Goal: Information Seeking & Learning: Learn about a topic

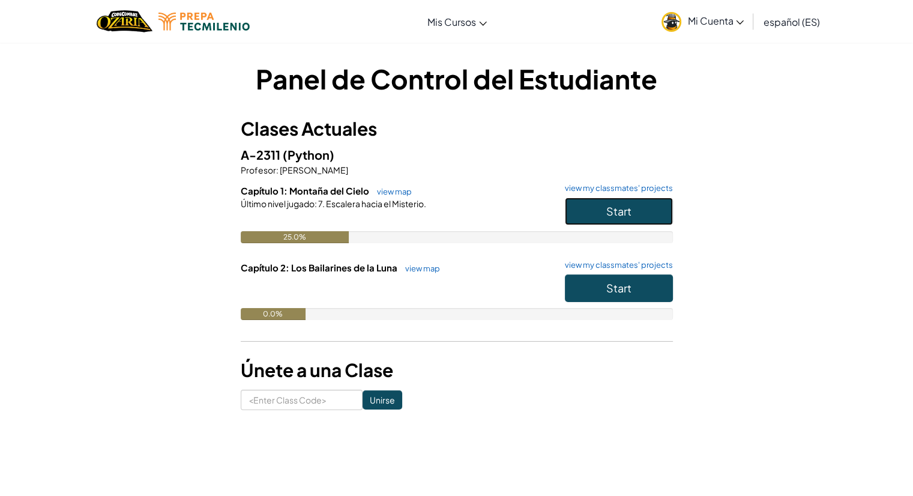
click at [592, 214] on button "Start" at bounding box center [619, 211] width 108 height 28
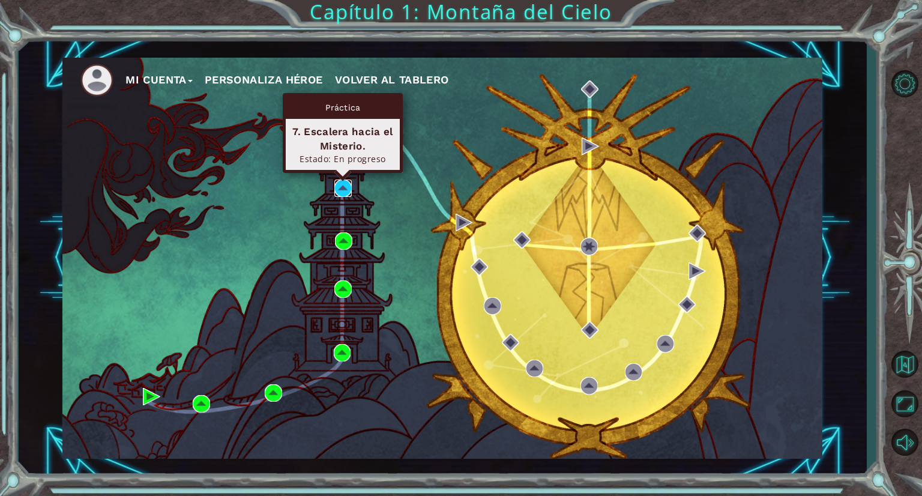
click at [344, 183] on img at bounding box center [342, 187] width 17 height 17
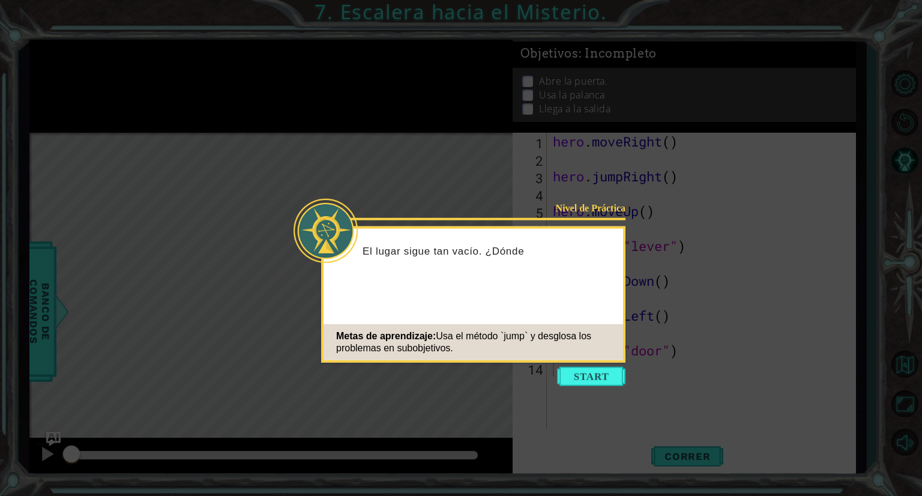
click at [591, 367] on button "Start" at bounding box center [591, 376] width 68 height 19
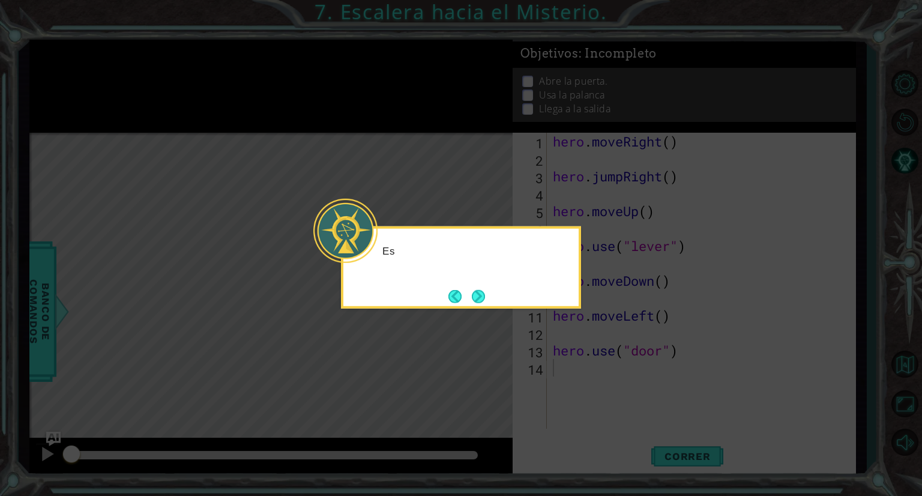
click at [589, 367] on icon at bounding box center [461, 248] width 922 height 496
click at [556, 333] on icon at bounding box center [461, 248] width 922 height 496
click at [525, 265] on div "Este piso parece un poc" at bounding box center [460, 256] width 235 height 47
drag, startPoint x: 525, startPoint y: 265, endPoint x: 529, endPoint y: 279, distance: 15.0
click at [527, 272] on div "Este piso parece un poc" at bounding box center [460, 256] width 235 height 47
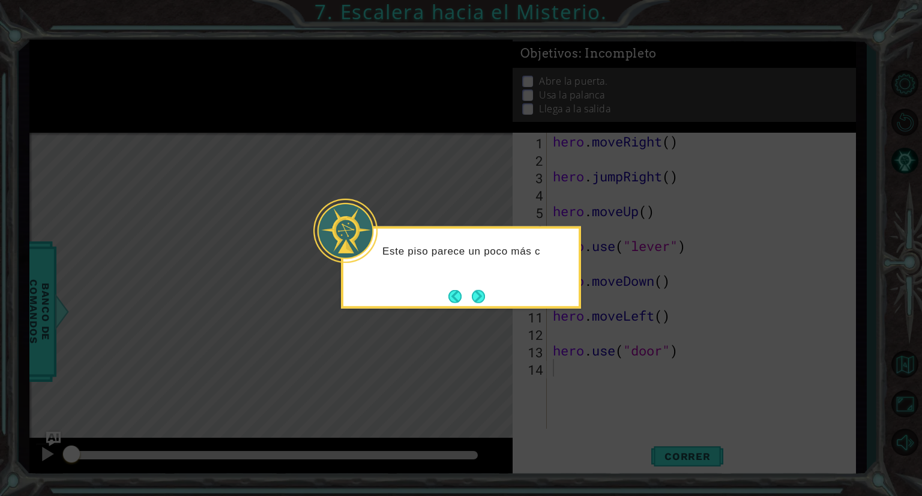
click at [537, 293] on div "Este piso parece un poco más c" at bounding box center [461, 267] width 240 height 82
click at [481, 294] on button "Next" at bounding box center [479, 296] width 16 height 16
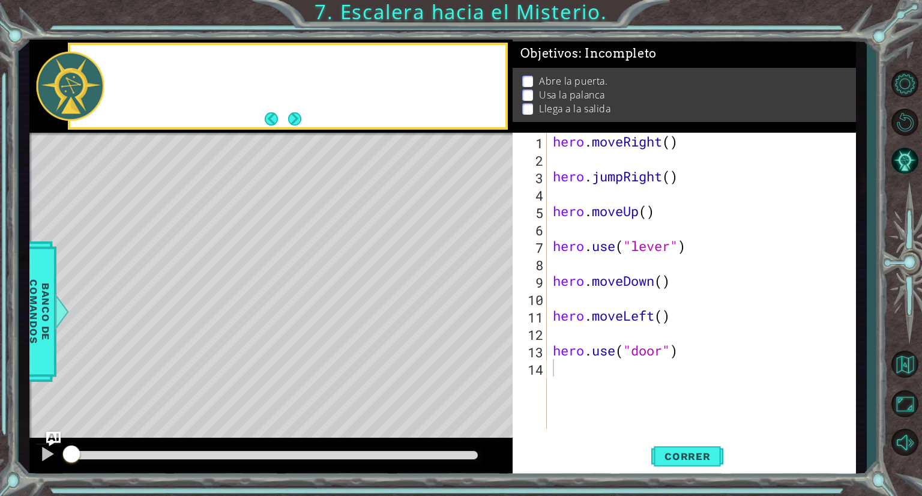
click at [481, 294] on div "Level Map" at bounding box center [306, 310] width 555 height 354
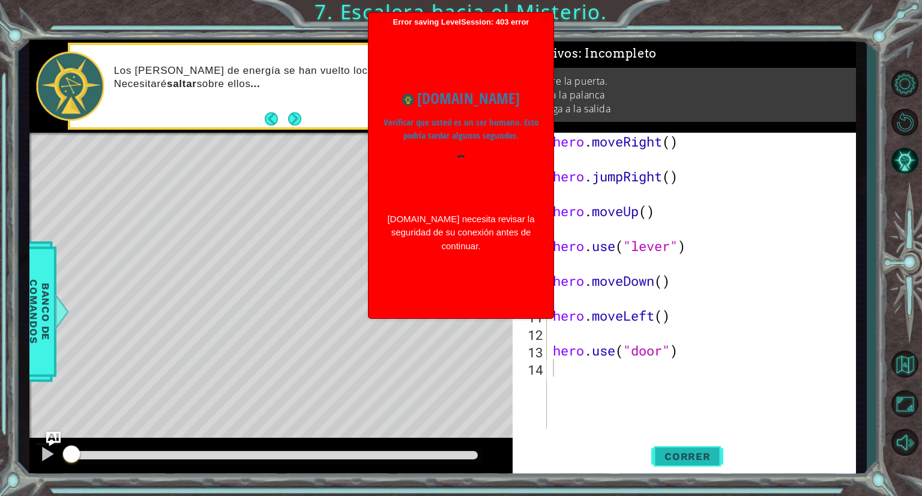
click at [691, 458] on span "Correr" at bounding box center [687, 456] width 70 height 12
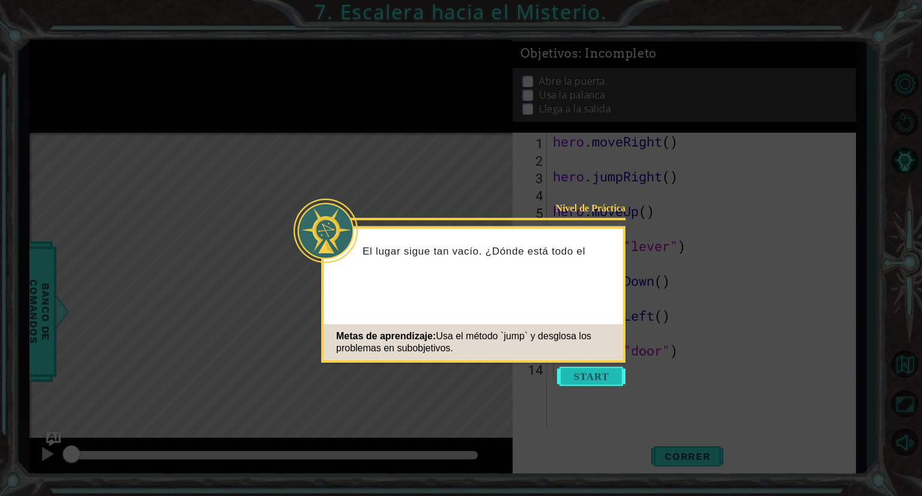
click at [599, 370] on button "Start" at bounding box center [591, 376] width 68 height 19
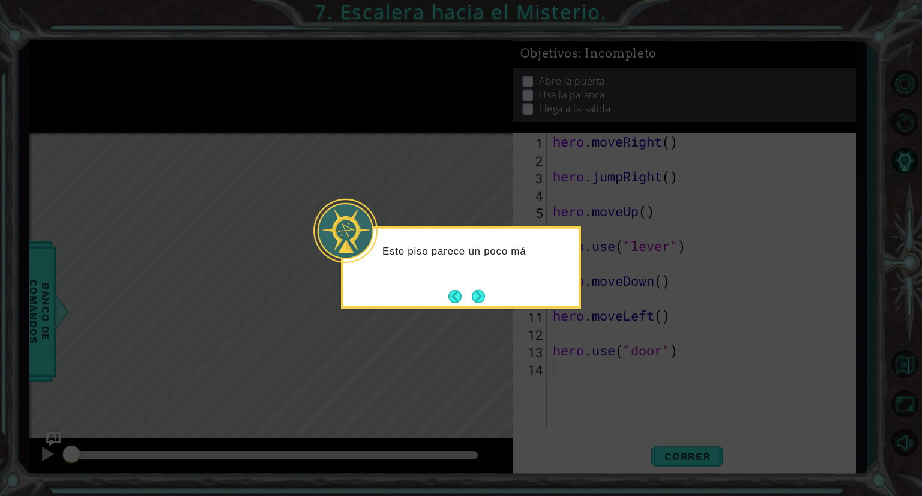
click at [490, 294] on div "Este piso parece un poco má" at bounding box center [461, 267] width 240 height 82
click at [490, 294] on div "Este piso parece un poco más complicado." at bounding box center [460, 263] width 235 height 61
click at [487, 295] on div "Este piso parece un poco más complicado." at bounding box center [461, 267] width 240 height 82
click at [475, 298] on button "Next" at bounding box center [478, 295] width 13 height 13
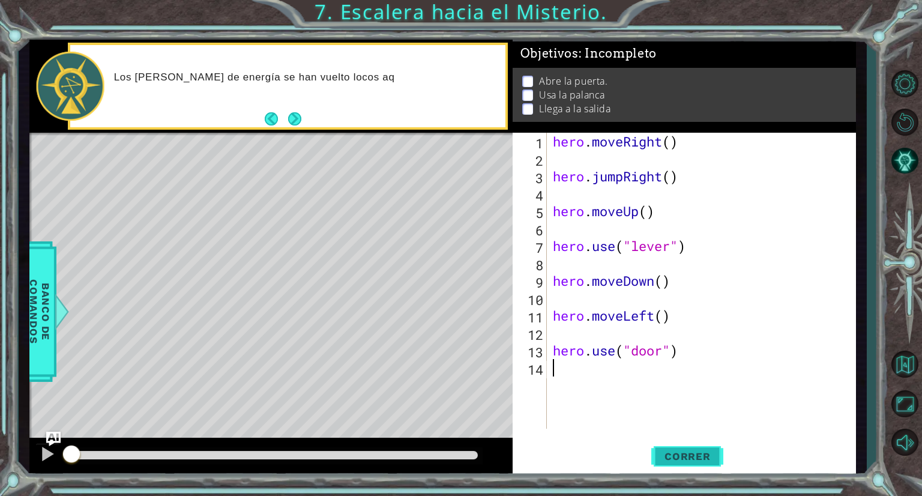
click at [675, 445] on button "Correr" at bounding box center [687, 456] width 72 height 34
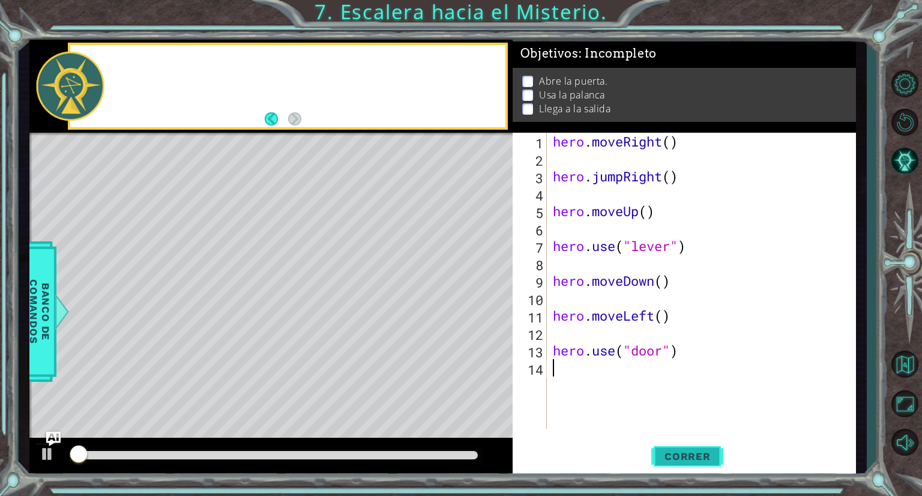
click at [675, 452] on span "Correr" at bounding box center [687, 456] width 70 height 12
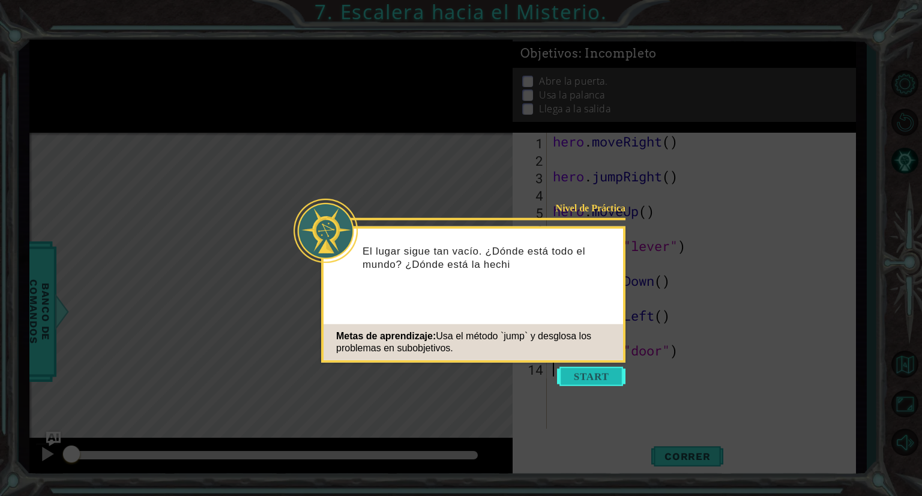
click at [593, 371] on button "Start" at bounding box center [591, 376] width 68 height 19
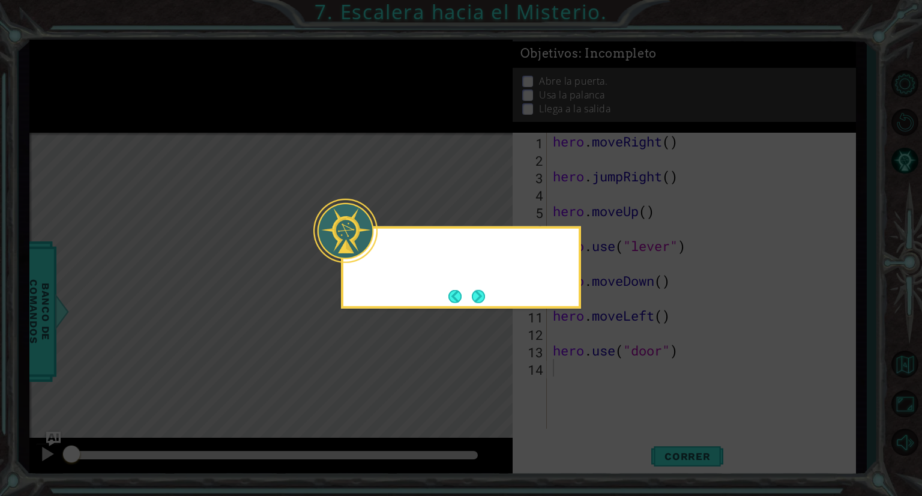
click at [593, 371] on icon at bounding box center [461, 248] width 922 height 496
drag, startPoint x: 542, startPoint y: 289, endPoint x: 529, endPoint y: 283, distance: 14.2
click at [541, 289] on div "Este" at bounding box center [461, 267] width 240 height 82
click at [493, 291] on div "Este piso pa" at bounding box center [461, 267] width 240 height 82
click at [468, 292] on button "Next" at bounding box center [478, 296] width 22 height 22
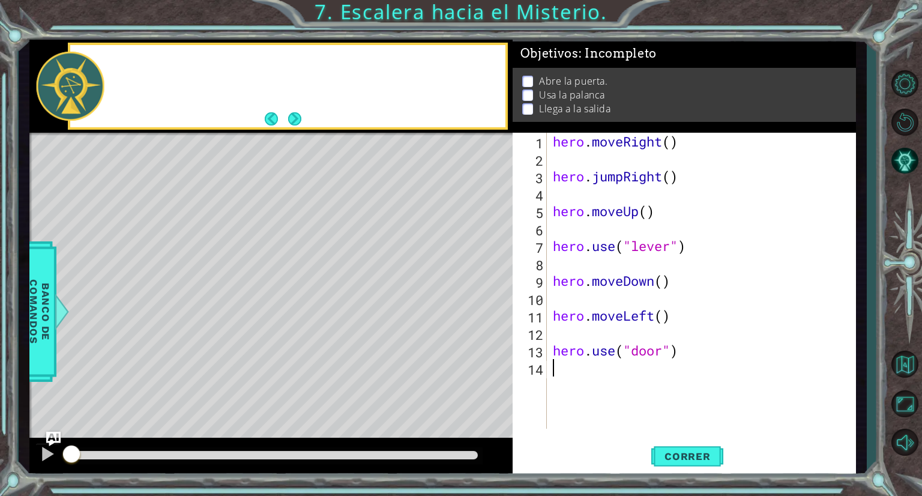
click at [477, 294] on div "Level Map" at bounding box center [306, 310] width 555 height 354
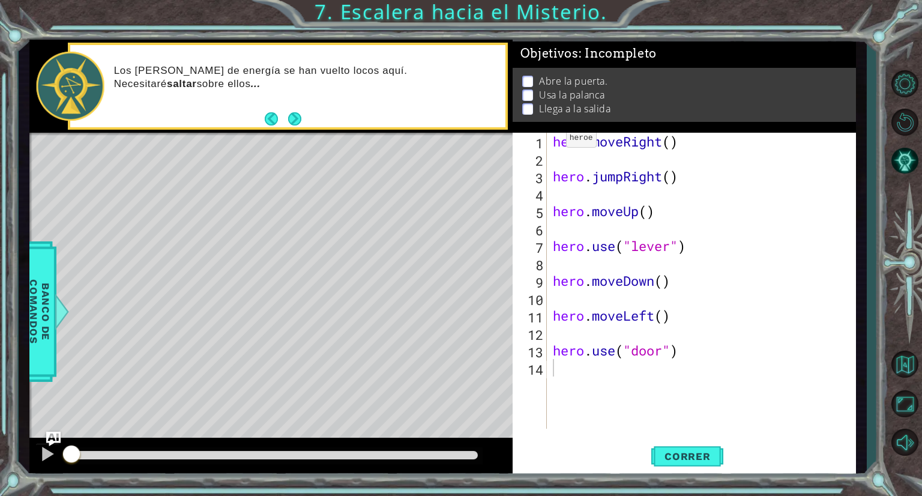
click at [182, 398] on div "Level Map" at bounding box center [306, 310] width 555 height 354
click at [529, 83] on p at bounding box center [527, 81] width 11 height 11
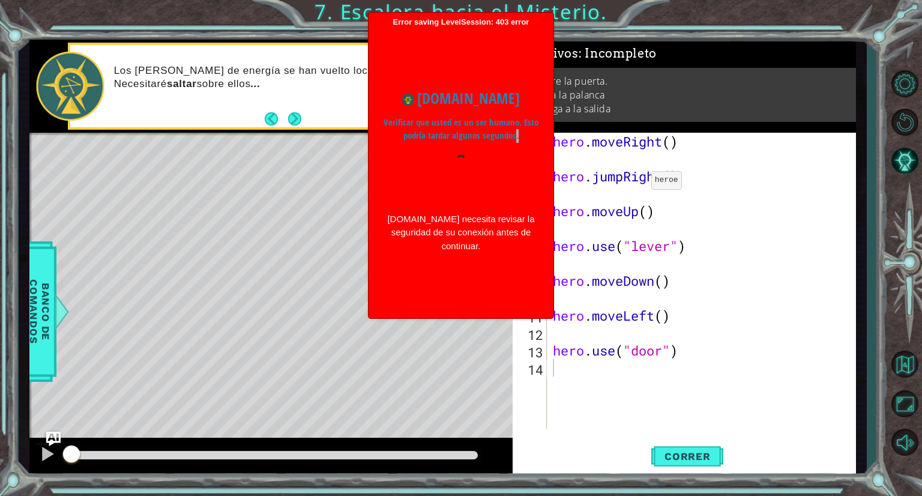
click at [463, 130] on div "www.ozaria.com Verificar que usted es un ser humano. Esto podría tardar algunos…" at bounding box center [461, 170] width 173 height 190
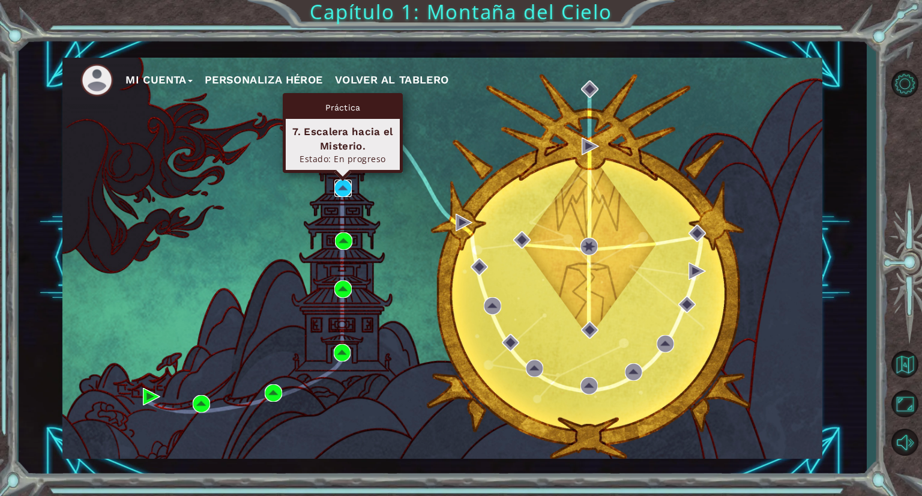
click at [341, 180] on img at bounding box center [342, 187] width 17 height 17
